Goal: Find specific page/section: Find specific page/section

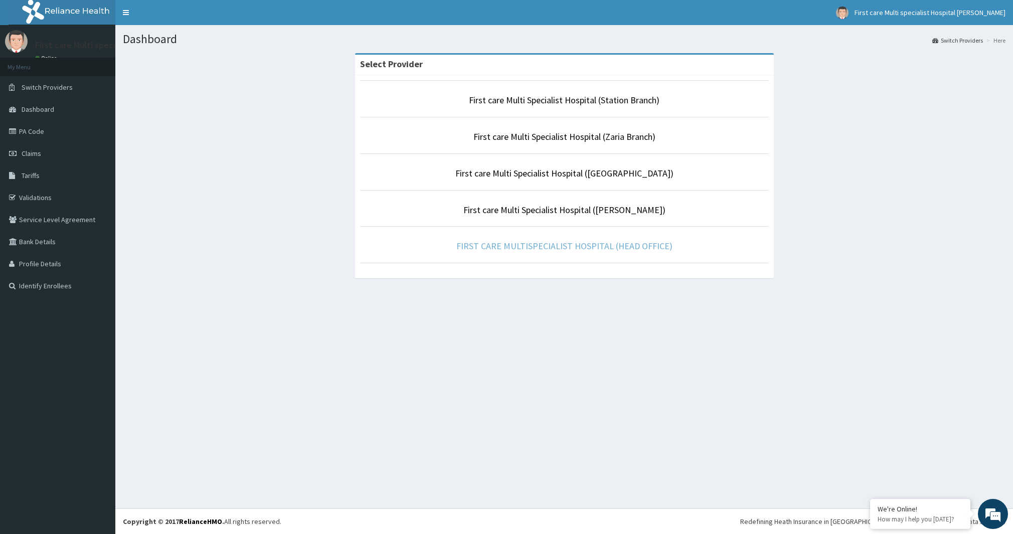
click at [508, 251] on link "FIRST CARE MULTISPECIALIST HOSPITAL (HEAD OFFICE)" at bounding box center [564, 246] width 216 height 12
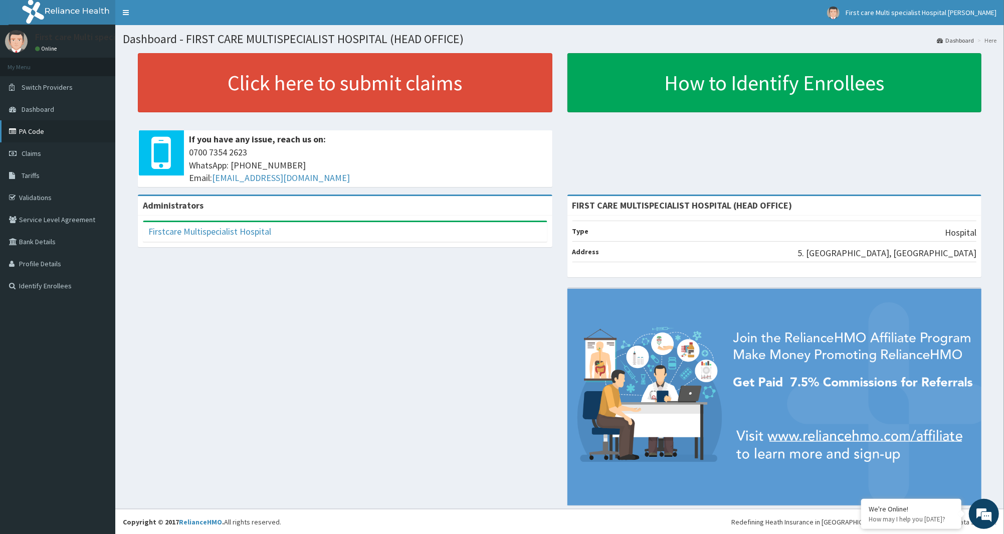
click at [32, 136] on link "PA Code" at bounding box center [57, 131] width 115 height 22
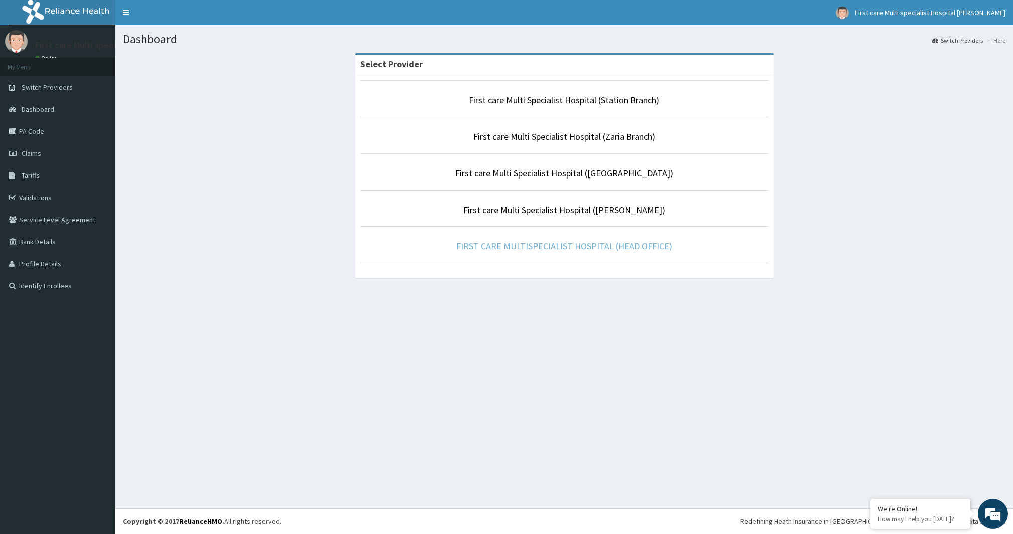
click at [544, 249] on link "FIRST CARE MULTISPECIALIST HOSPITAL (HEAD OFFICE)" at bounding box center [564, 246] width 216 height 12
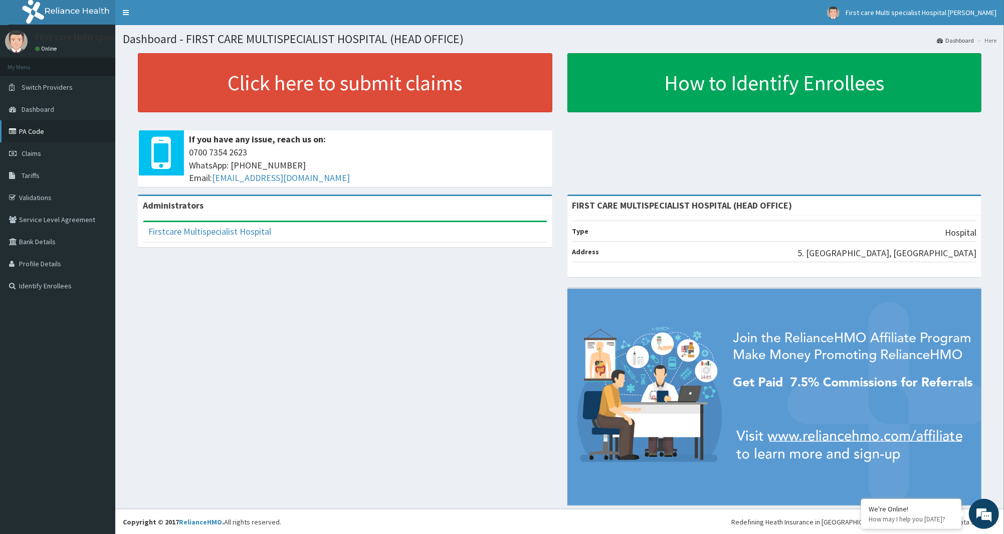
click at [45, 135] on link "PA Code" at bounding box center [57, 131] width 115 height 22
